Goal: Task Accomplishment & Management: Complete application form

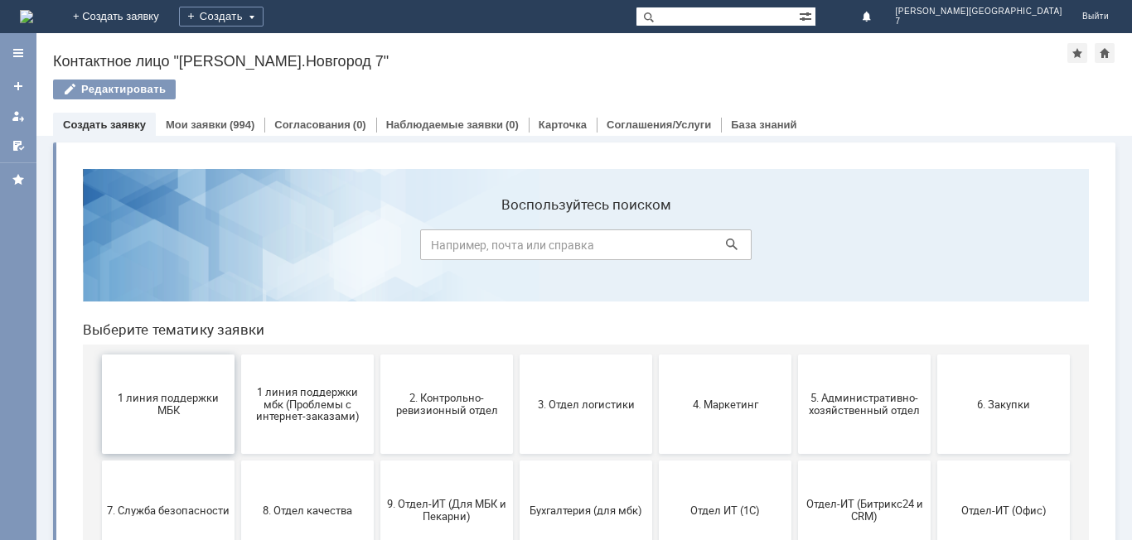
click at [198, 411] on span "1 линия поддержки МБК" at bounding box center [168, 404] width 123 height 25
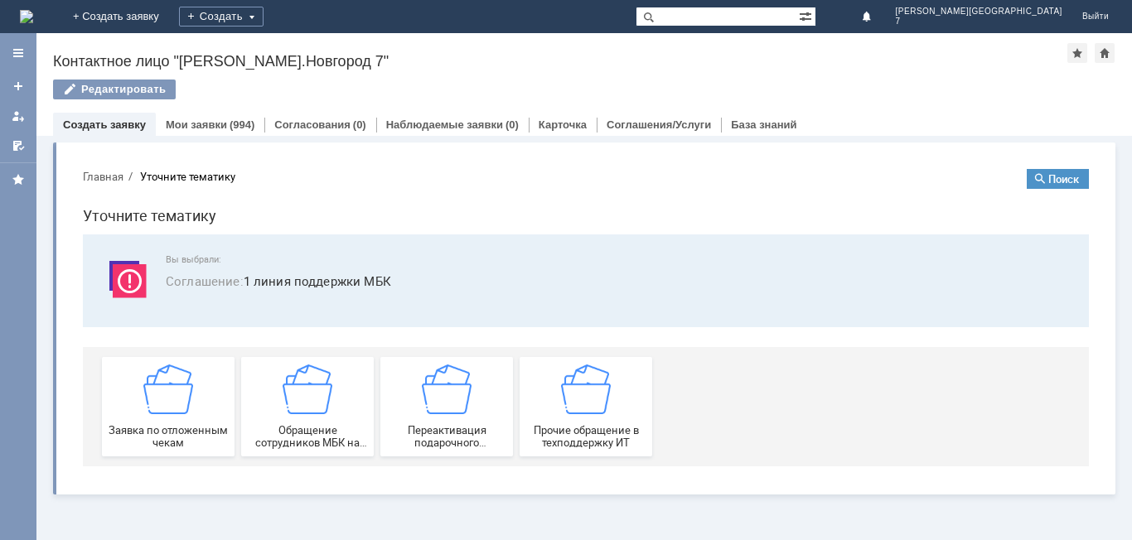
click at [198, 411] on div "Заявка по отложенным чекам" at bounding box center [168, 407] width 123 height 85
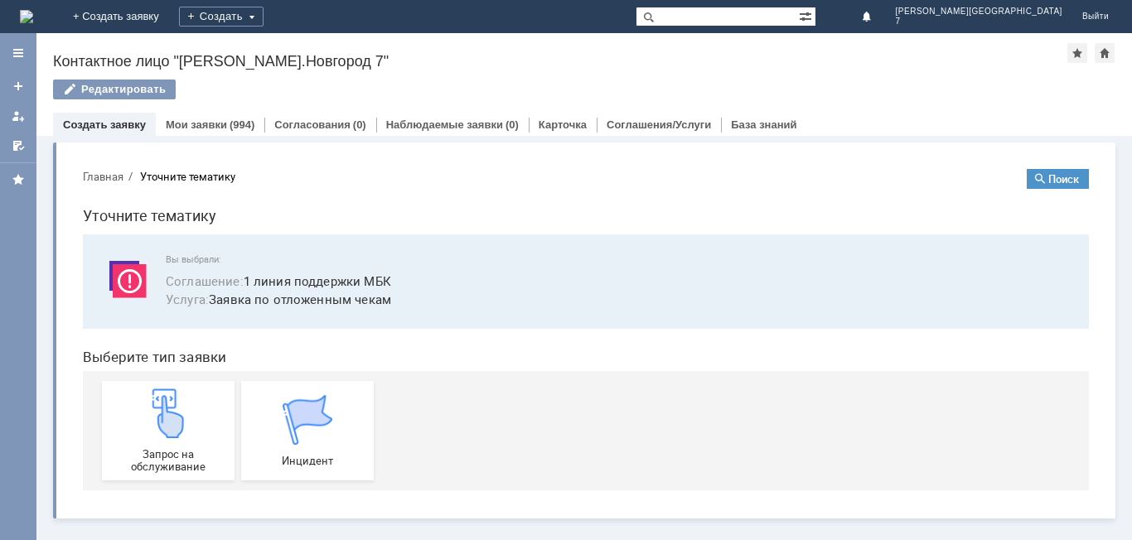
click at [198, 411] on div "Запрос на обслуживание" at bounding box center [168, 431] width 123 height 85
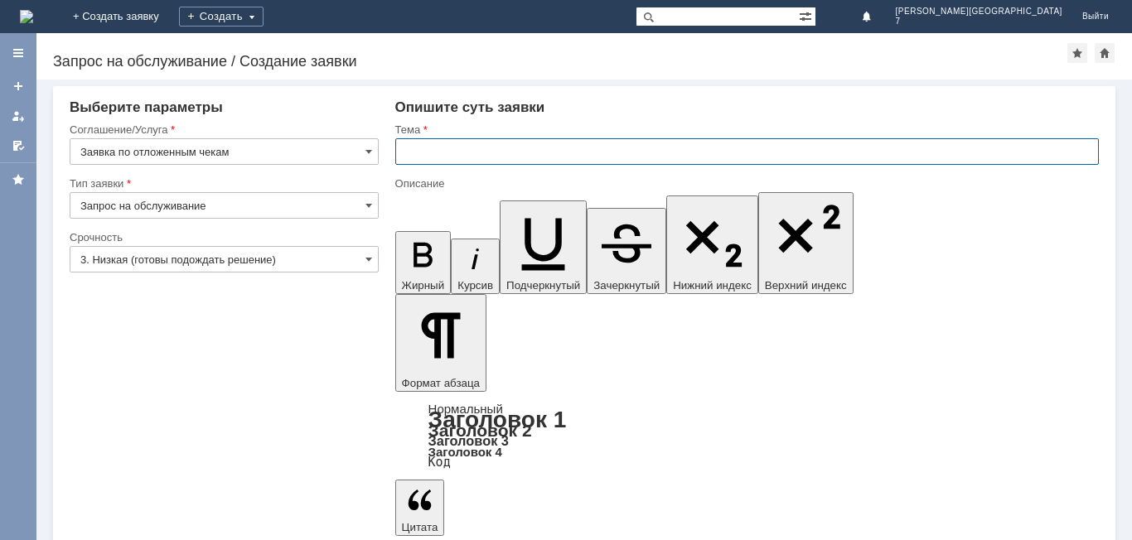
click at [520, 162] on input "text" at bounding box center [747, 151] width 704 height 27
type input "Отложенные чеки НН7"
